Goal: Task Accomplishment & Management: Use online tool/utility

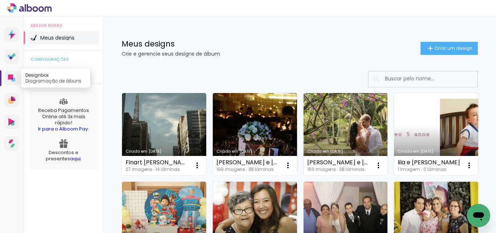
click at [8, 73] on link "Designbox Diagramação de álbuns" at bounding box center [11, 78] width 15 height 15
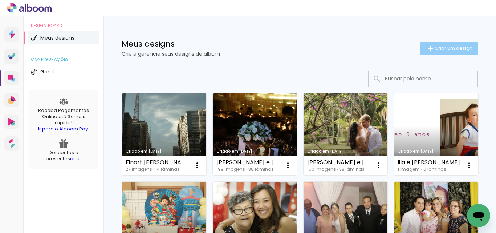
click at [449, 47] on span "Criar um design" at bounding box center [454, 48] width 38 height 5
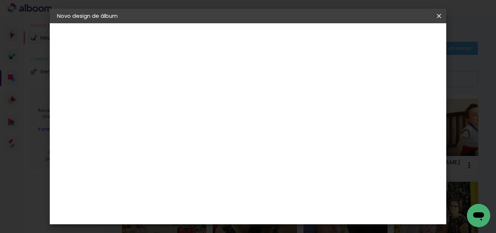
click at [176, 101] on input at bounding box center [176, 97] width 0 height 11
type input "Capa fotos de Sampa"
type paper-input "Capa fotos de Sampa"
click at [0, 0] on slot "Avançar" at bounding box center [0, 0] width 0 height 0
click at [312, 109] on paper-item "Tamanho Livre" at bounding box center [277, 110] width 70 height 16
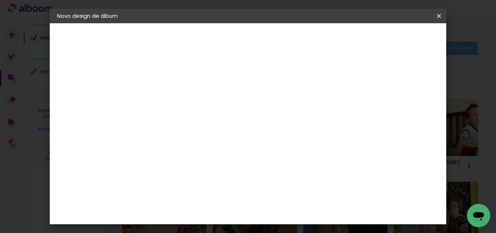
click at [0, 0] on slot "Avançar" at bounding box center [0, 0] width 0 height 0
click at [157, 119] on input "30" at bounding box center [153, 118] width 19 height 11
type input "10"
type paper-input "10"
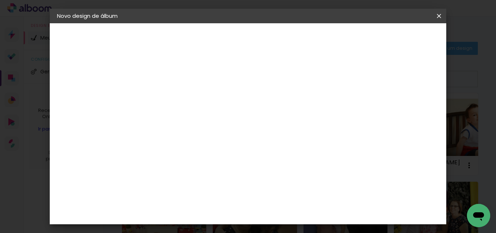
click at [293, 196] on input "60" at bounding box center [288, 195] width 19 height 11
type input "6"
type input "15"
type paper-input "15"
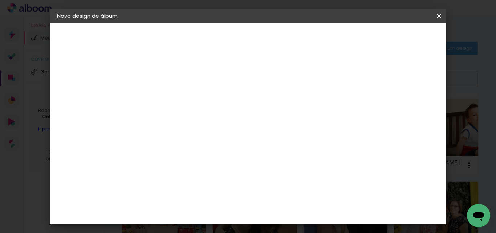
click at [355, 38] on span "Iniciar design" at bounding box center [339, 41] width 31 height 10
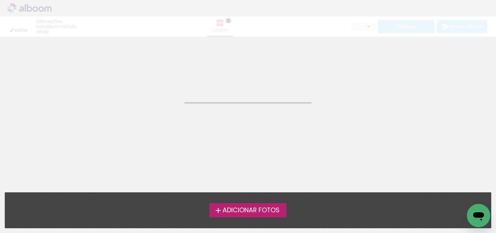
click at [253, 211] on span "Adicionar Fotos" at bounding box center [251, 210] width 57 height 7
click at [0, 0] on input "file" at bounding box center [0, 0] width 0 height 0
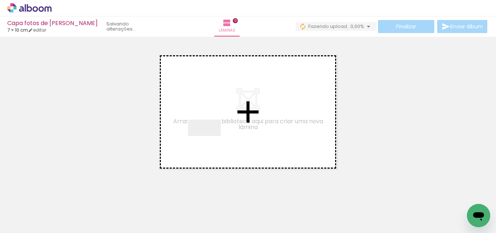
drag, startPoint x: 151, startPoint y: 170, endPoint x: 248, endPoint y: 125, distance: 106.2
click at [247, 126] on quentale-workspace at bounding box center [248, 116] width 496 height 233
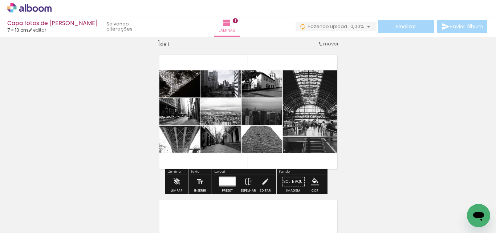
scroll to position [9, 0]
click at [277, 113] on quentale-photo at bounding box center [248, 111] width 191 height 89
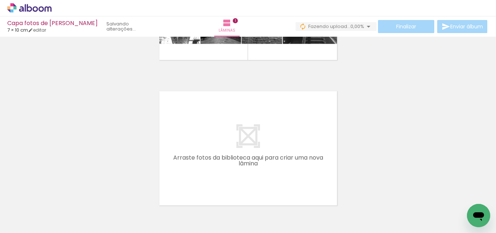
scroll to position [155, 0]
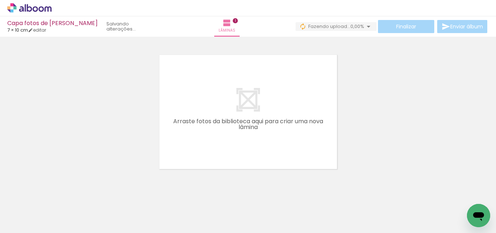
click at [247, 106] on quentale-layouter at bounding box center [248, 111] width 191 height 127
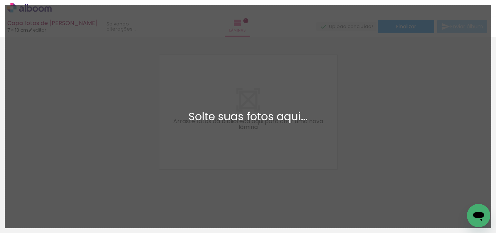
scroll to position [0, 0]
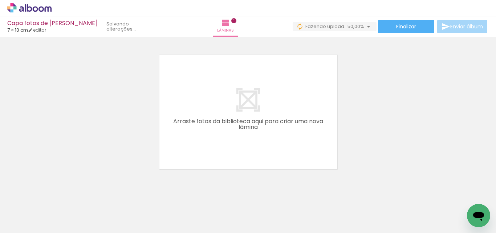
click at [371, 107] on div "Inserir lâmina 1 de 1" at bounding box center [248, 29] width 496 height 291
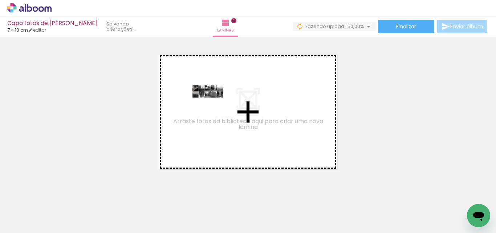
drag, startPoint x: 119, startPoint y: 205, endPoint x: 213, endPoint y: 105, distance: 137.0
click at [213, 105] on quentale-workspace at bounding box center [248, 116] width 496 height 233
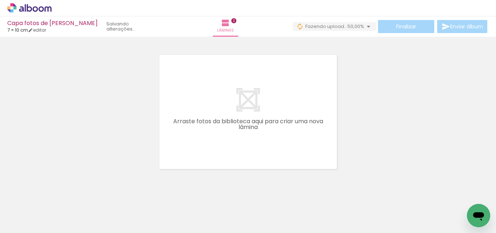
scroll to position [155, 0]
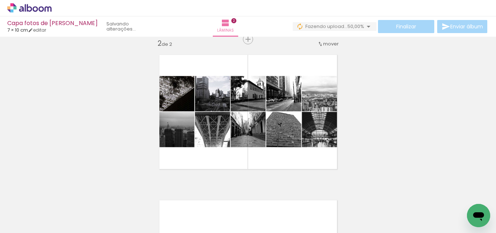
click at [416, 24] on div "Finalizar Enviar álbum" at bounding box center [391, 26] width 196 height 13
click at [404, 96] on div "Inserir lâmina 1 de 2 Inserir lâmina 2 de 2" at bounding box center [248, 102] width 496 height 437
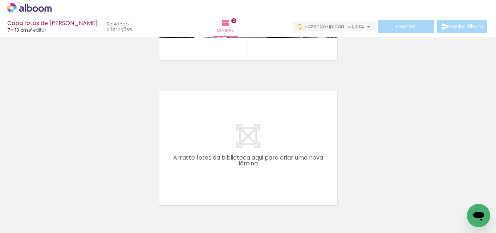
scroll to position [300, 0]
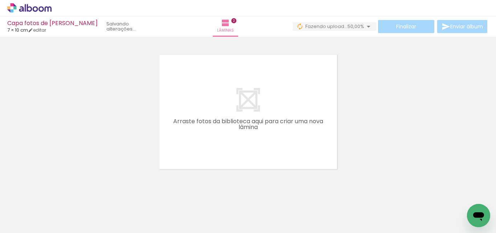
click at [255, 117] on quentale-layouter at bounding box center [248, 111] width 191 height 127
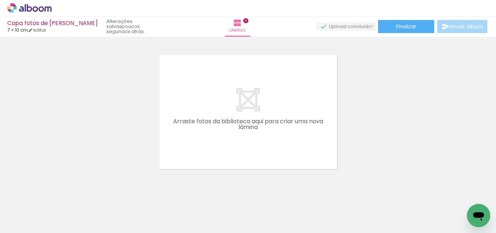
click at [19, 219] on span "Adicionar Fotos" at bounding box center [26, 223] width 22 height 8
click at [0, 0] on input "file" at bounding box center [0, 0] width 0 height 0
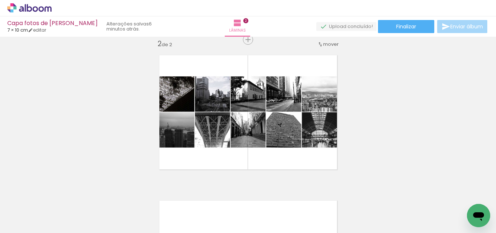
scroll to position [155, 0]
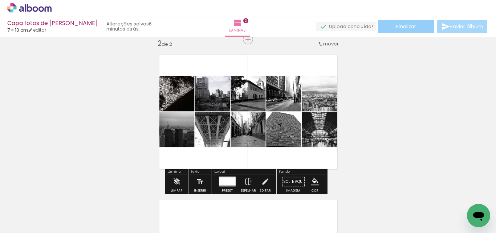
click at [407, 26] on span "Finalizar" at bounding box center [407, 26] width 20 height 5
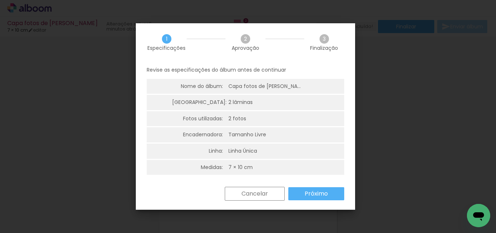
click at [0, 0] on slot "Próximo" at bounding box center [0, 0] width 0 height 0
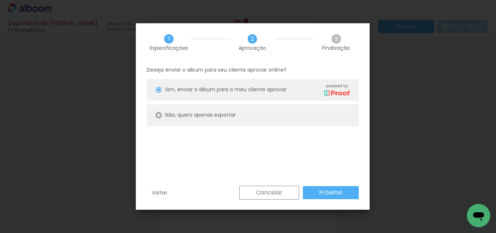
click at [158, 93] on div at bounding box center [159, 90] width 6 height 6
type paper-radio-button "on"
click at [0, 0] on slot "Próximo" at bounding box center [0, 0] width 0 height 0
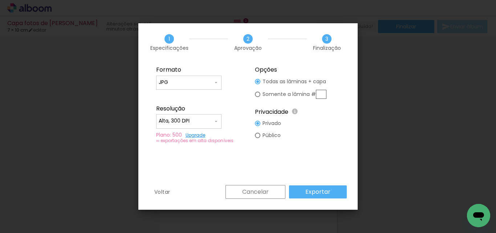
click at [333, 190] on paper-button "Exportar" at bounding box center [318, 191] width 58 height 13
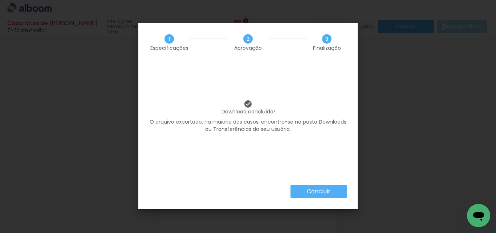
click at [0, 0] on slot "Concluir" at bounding box center [0, 0] width 0 height 0
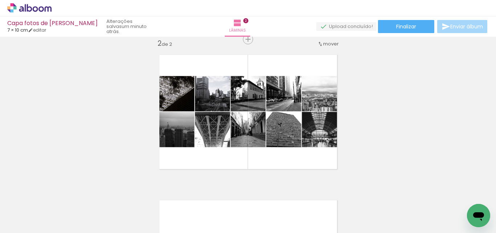
click at [416, 92] on div "Inserir lâmina 1 de 2 Inserir lâmina 2 de 2" at bounding box center [248, 102] width 496 height 437
click at [427, 129] on div "Inserir lâmina 1 de 2 Inserir lâmina 2 de 2" at bounding box center [248, 102] width 496 height 437
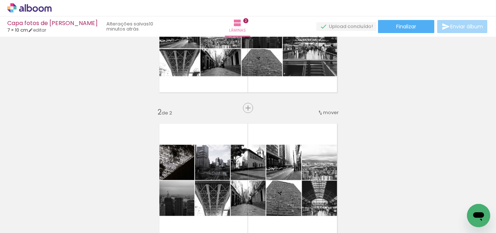
scroll to position [9, 0]
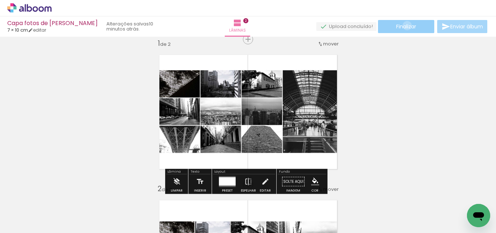
click at [405, 25] on span "Finalizar" at bounding box center [407, 26] width 20 height 5
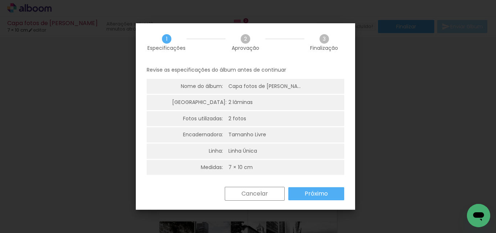
click at [0, 0] on slot "Próximo" at bounding box center [0, 0] width 0 height 0
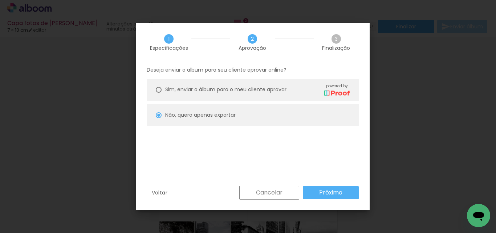
click at [0, 0] on slot "Próximo" at bounding box center [0, 0] width 0 height 0
type input "Alta, 300 DPI"
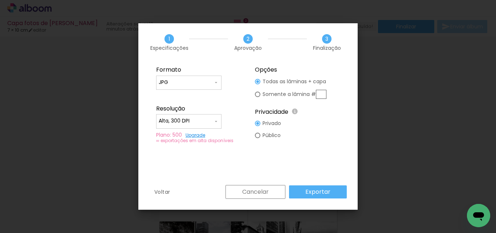
click at [420, 77] on iron-overlay-backdrop at bounding box center [248, 116] width 496 height 233
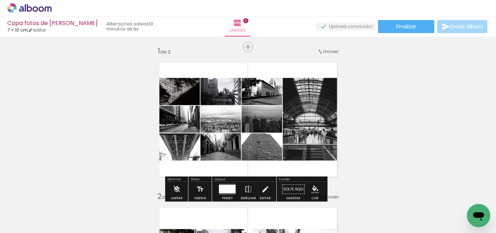
scroll to position [0, 0]
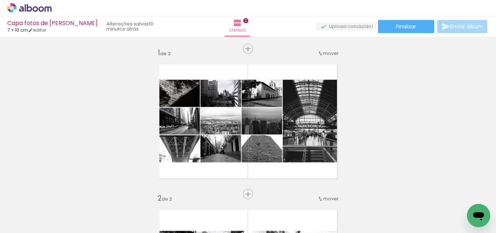
click at [20, 4] on icon at bounding box center [29, 7] width 44 height 9
